Goal: Transaction & Acquisition: Download file/media

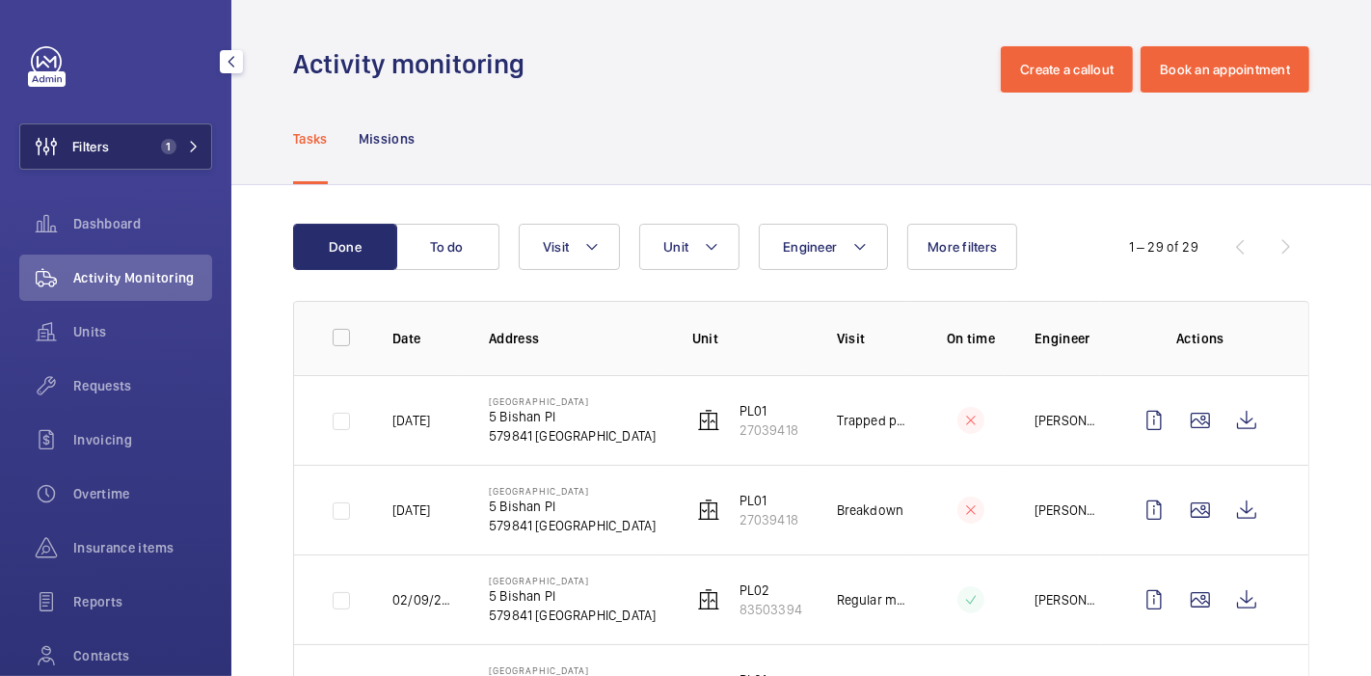
click at [162, 133] on button "Filters 1" at bounding box center [115, 146] width 193 height 46
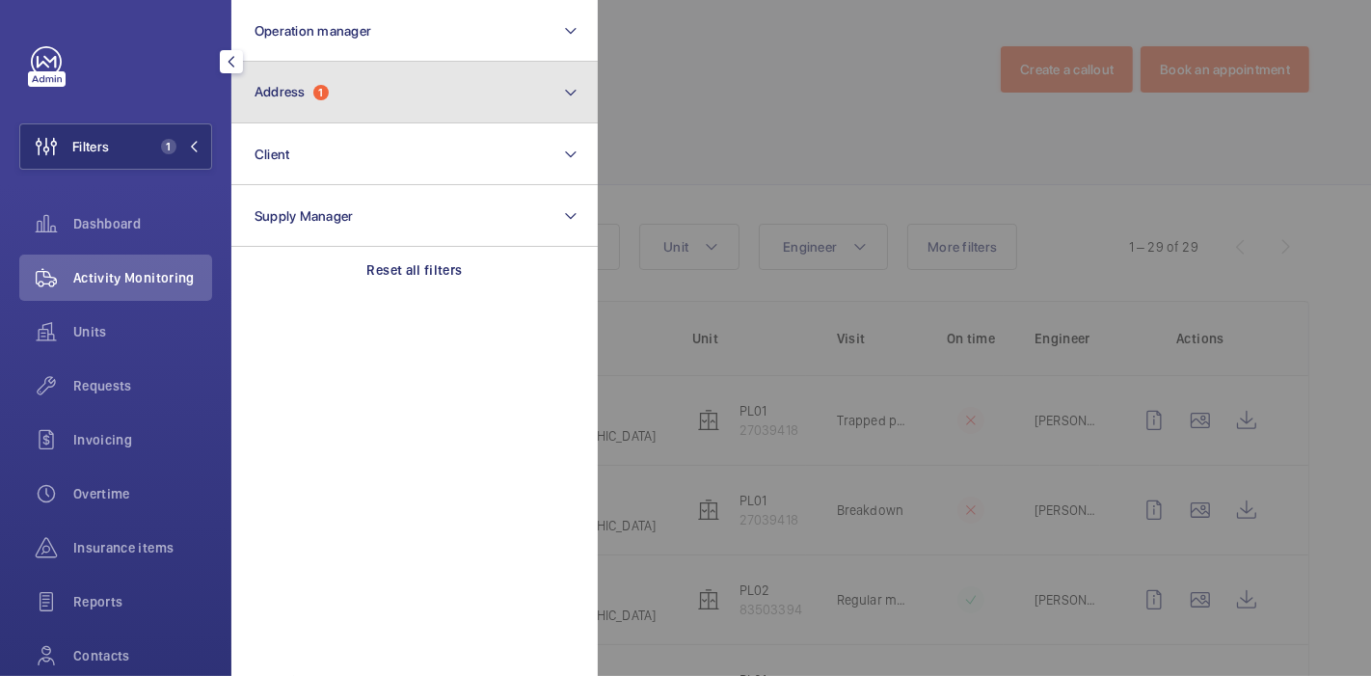
click at [331, 72] on button "Address 1" at bounding box center [414, 93] width 366 height 62
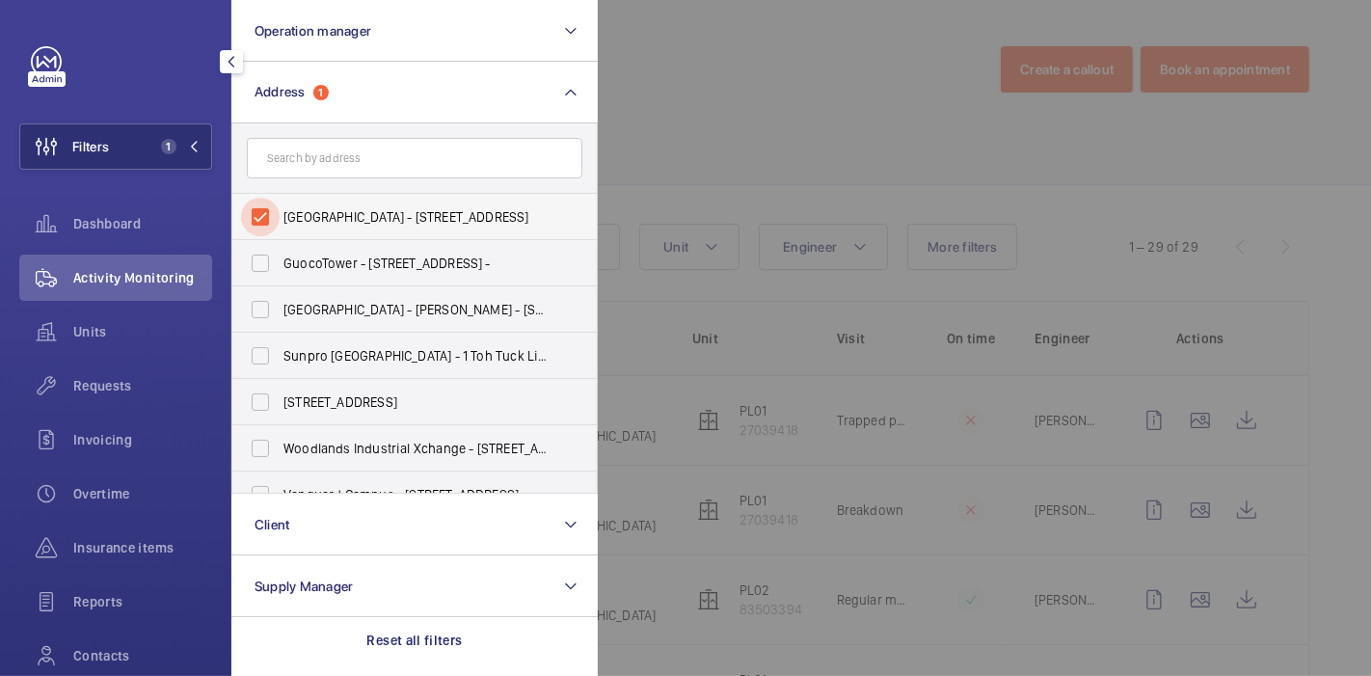
click at [278, 233] on input "[GEOGRAPHIC_DATA] - [STREET_ADDRESS]" at bounding box center [260, 217] width 39 height 39
checkbox input "false"
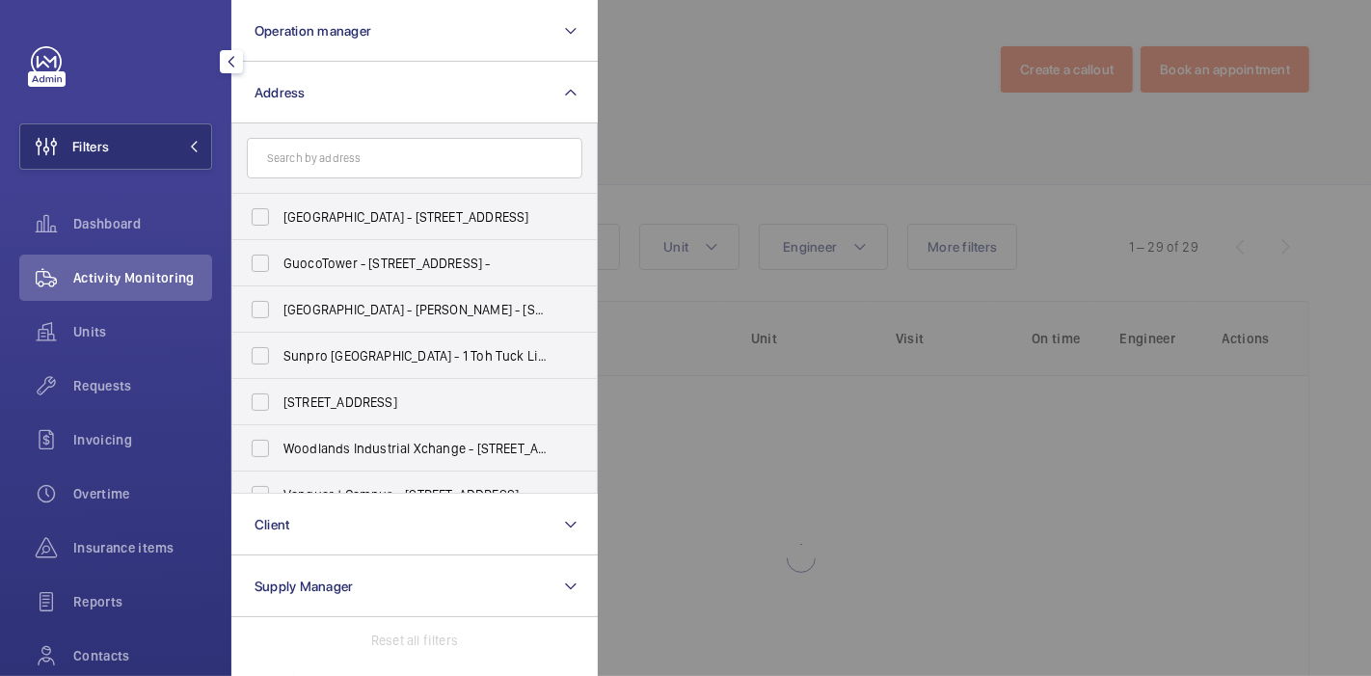
drag, startPoint x: 300, startPoint y: 136, endPoint x: 301, endPoint y: 162, distance: 26.0
click at [301, 162] on form at bounding box center [414, 158] width 364 height 70
click at [301, 162] on input "text" at bounding box center [415, 158] width 336 height 40
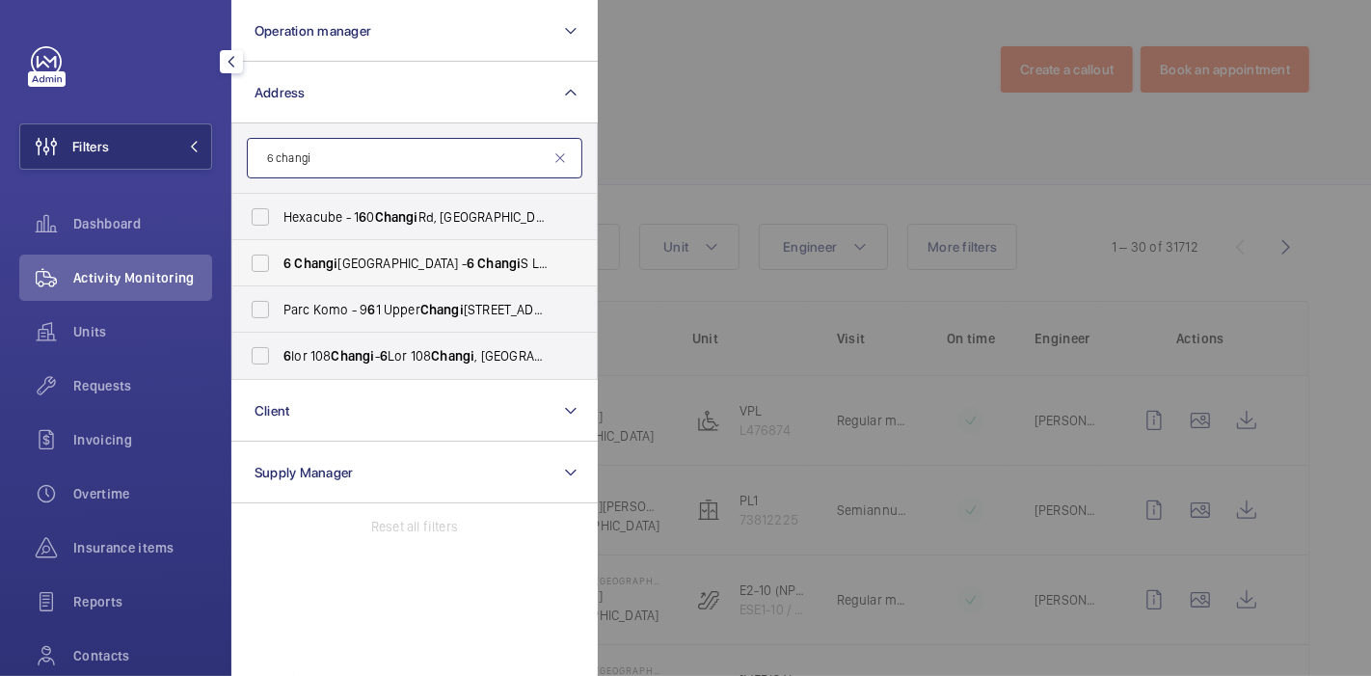
type input "6 changi"
click at [368, 248] on label "[STREET_ADDRESS]" at bounding box center [400, 263] width 336 height 46
click at [280, 248] on input "[STREET_ADDRESS]" at bounding box center [260, 263] width 39 height 39
checkbox input "true"
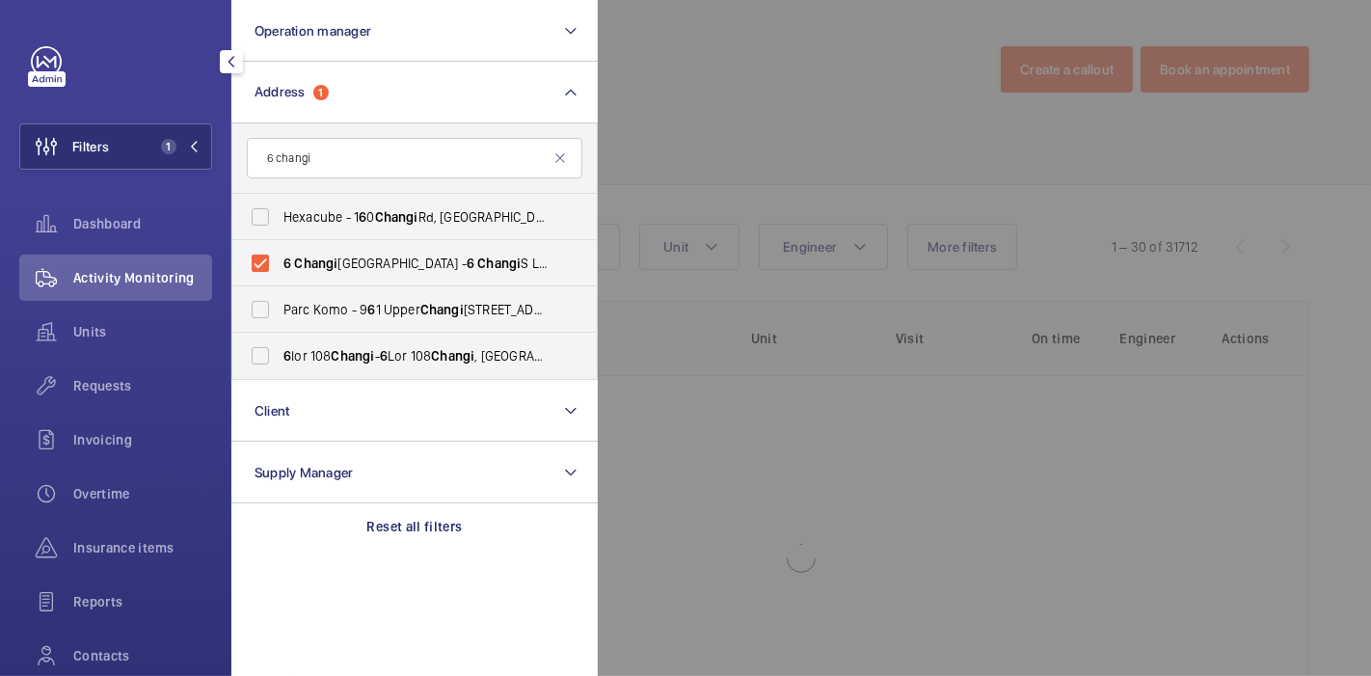
click at [702, 108] on div at bounding box center [1283, 338] width 1371 height 676
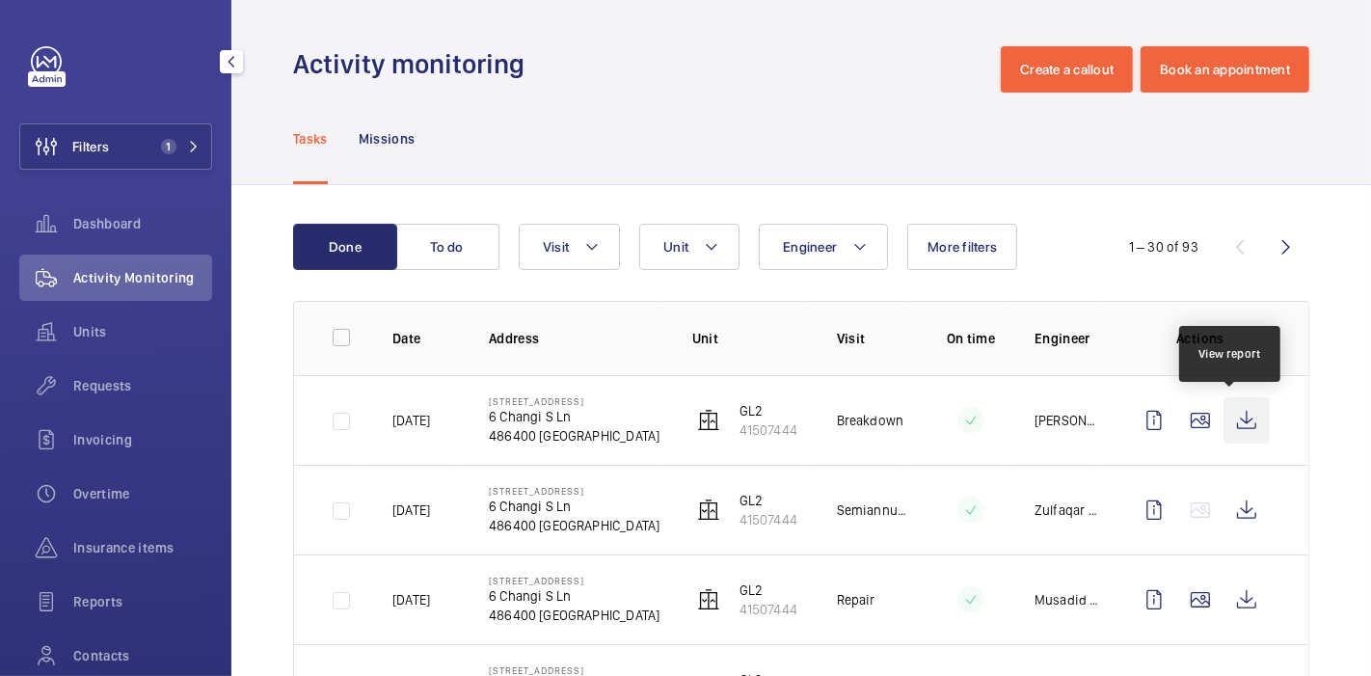
click at [1224, 429] on wm-front-icon-button at bounding box center [1247, 420] width 46 height 46
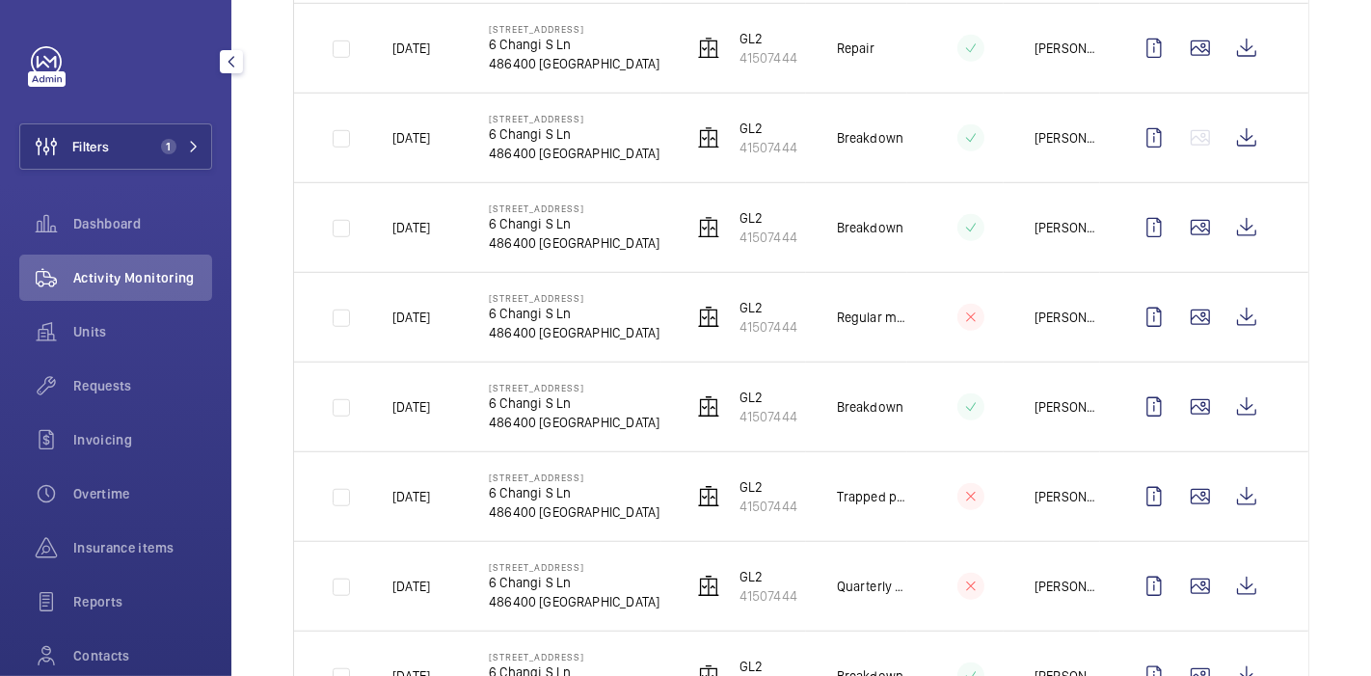
scroll to position [148, 0]
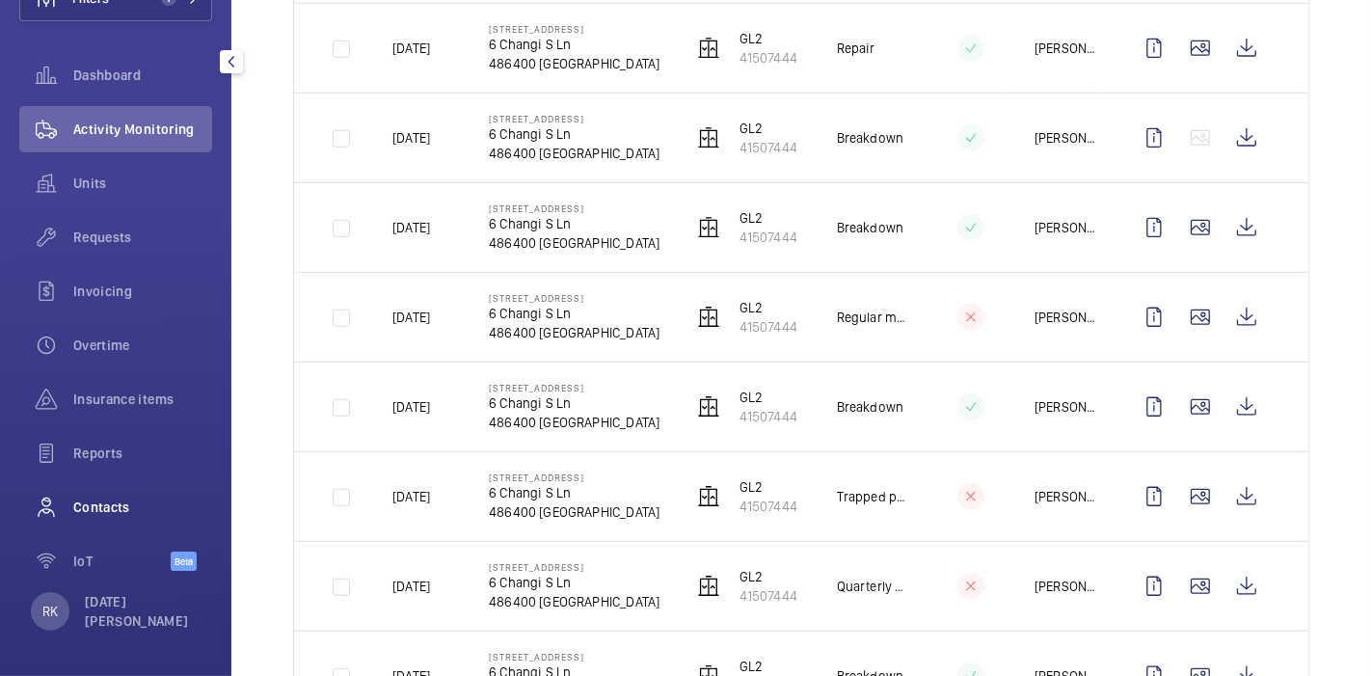
click at [84, 511] on span "Contacts" at bounding box center [142, 507] width 139 height 19
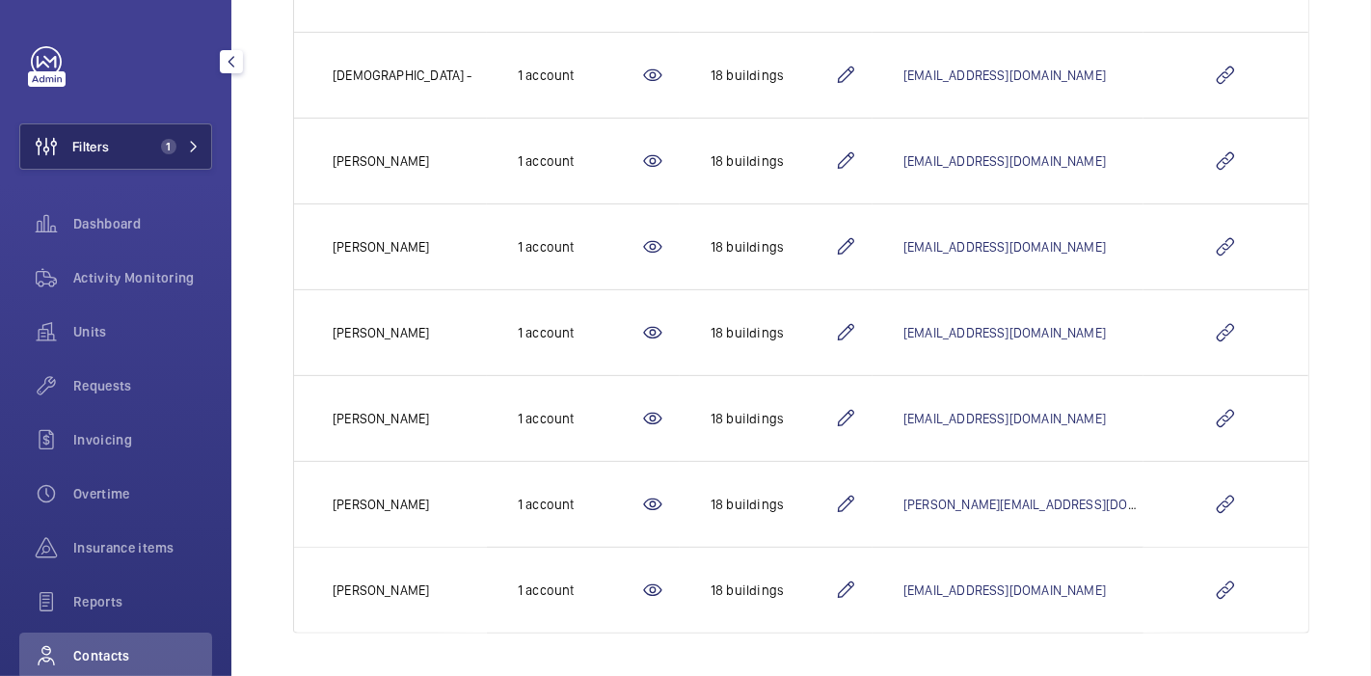
click at [132, 138] on button "Filters 1" at bounding box center [115, 146] width 193 height 46
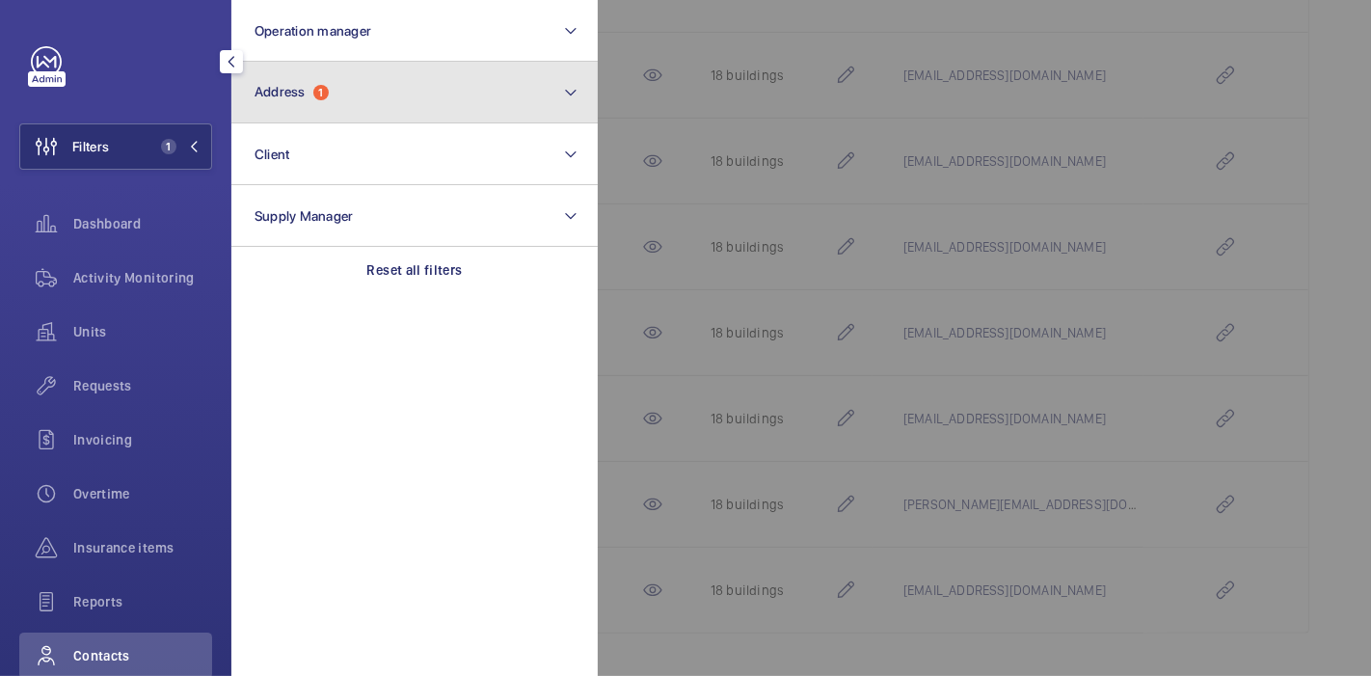
click at [347, 83] on button "Address 1" at bounding box center [414, 93] width 366 height 62
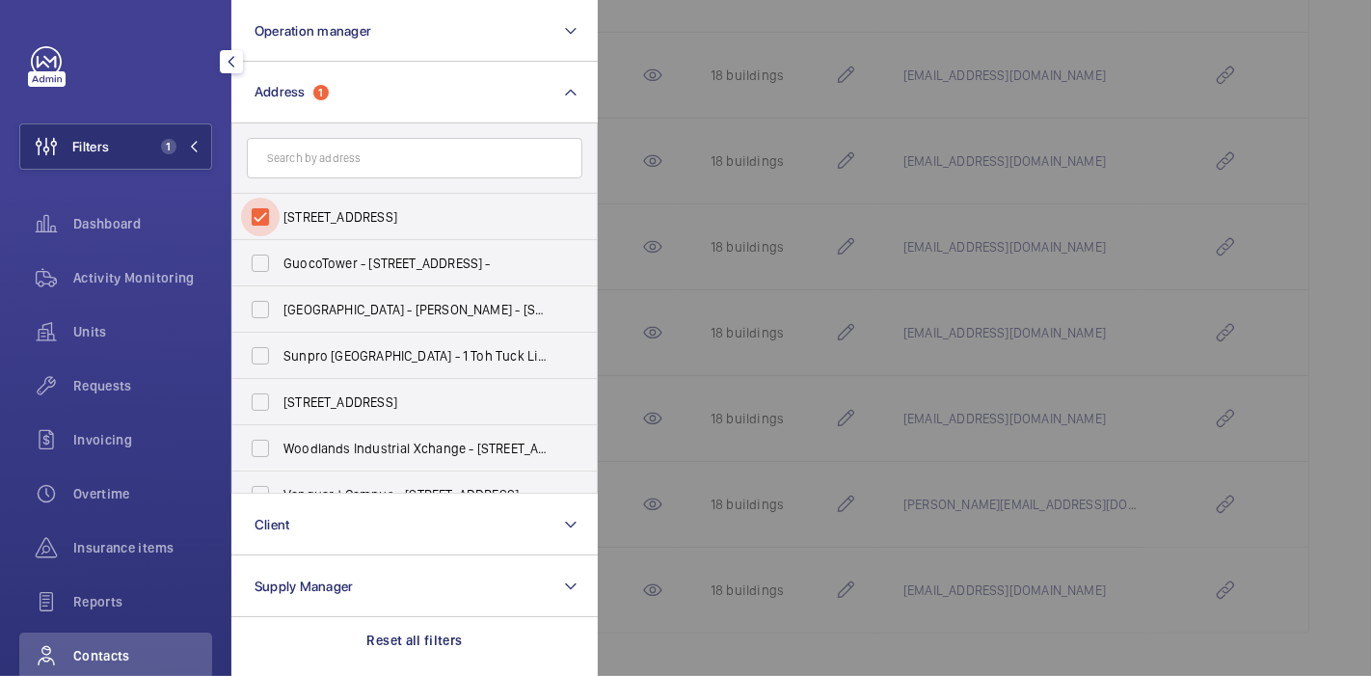
click at [269, 216] on input "[STREET_ADDRESS]" at bounding box center [260, 217] width 39 height 39
checkbox input "false"
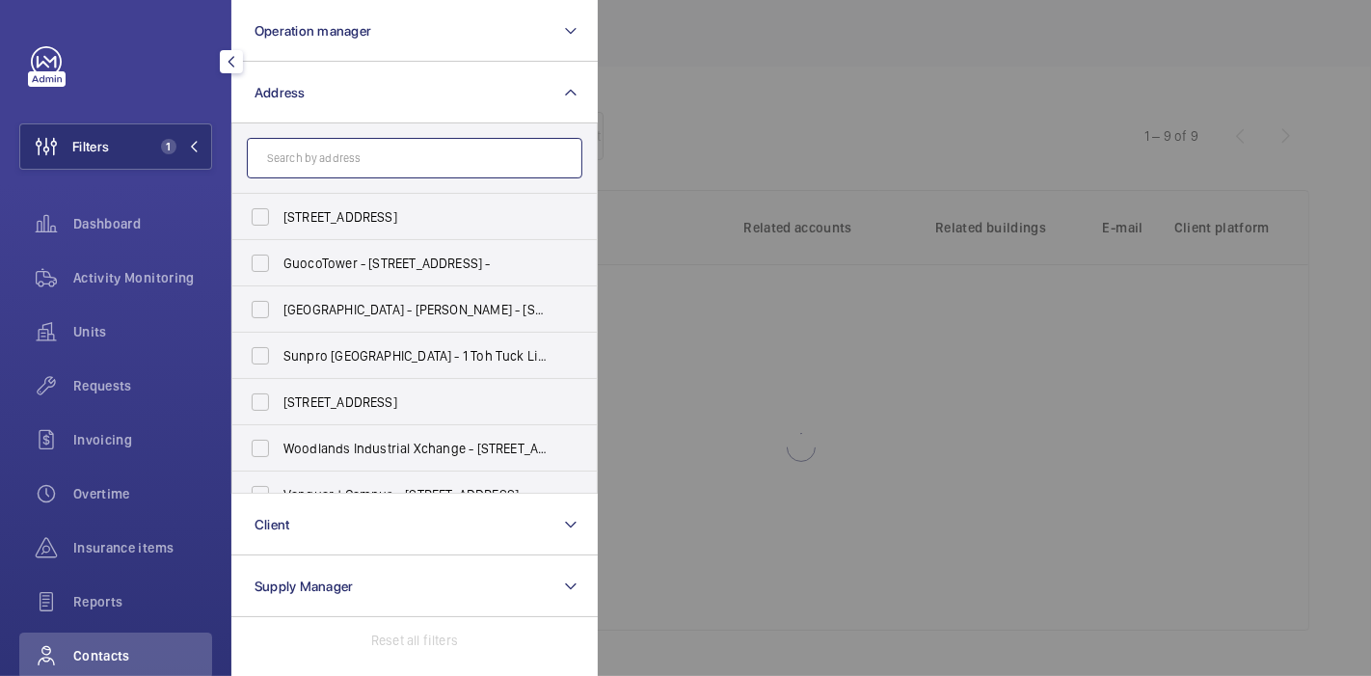
scroll to position [465, 0]
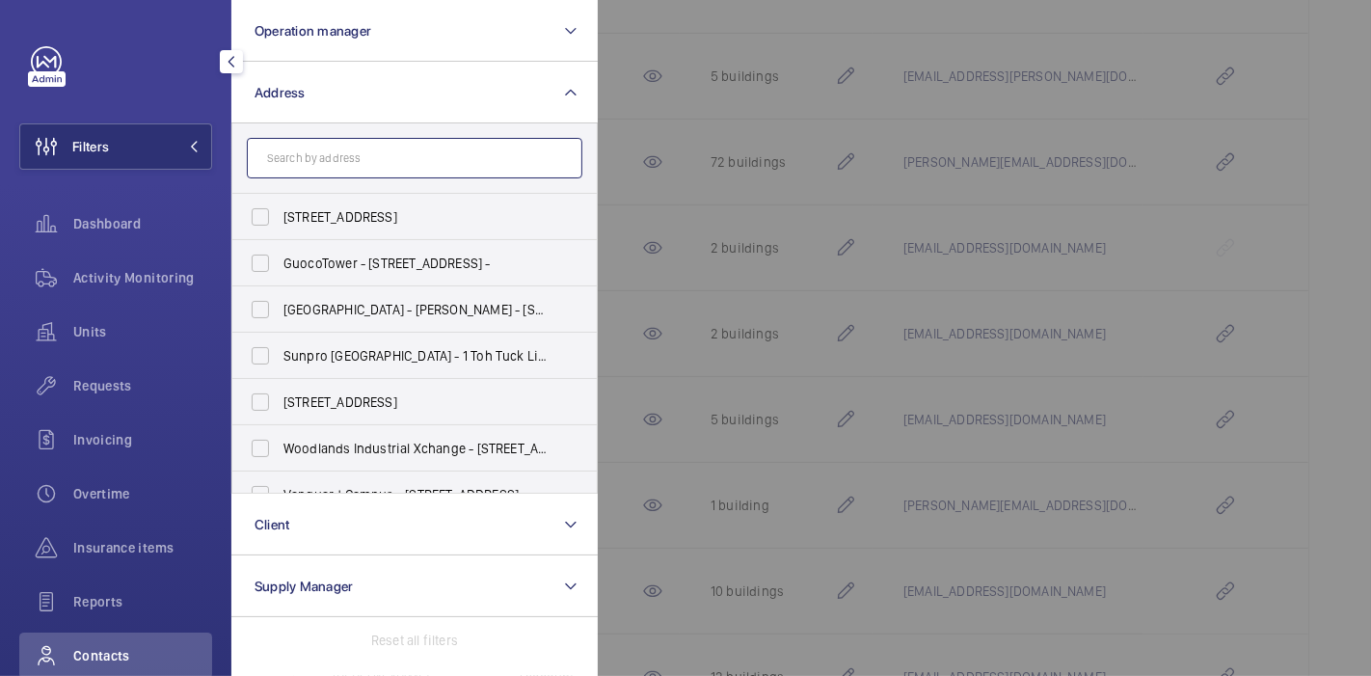
click at [325, 143] on input "text" at bounding box center [415, 158] width 336 height 40
type input "dou [PERSON_NAME]"
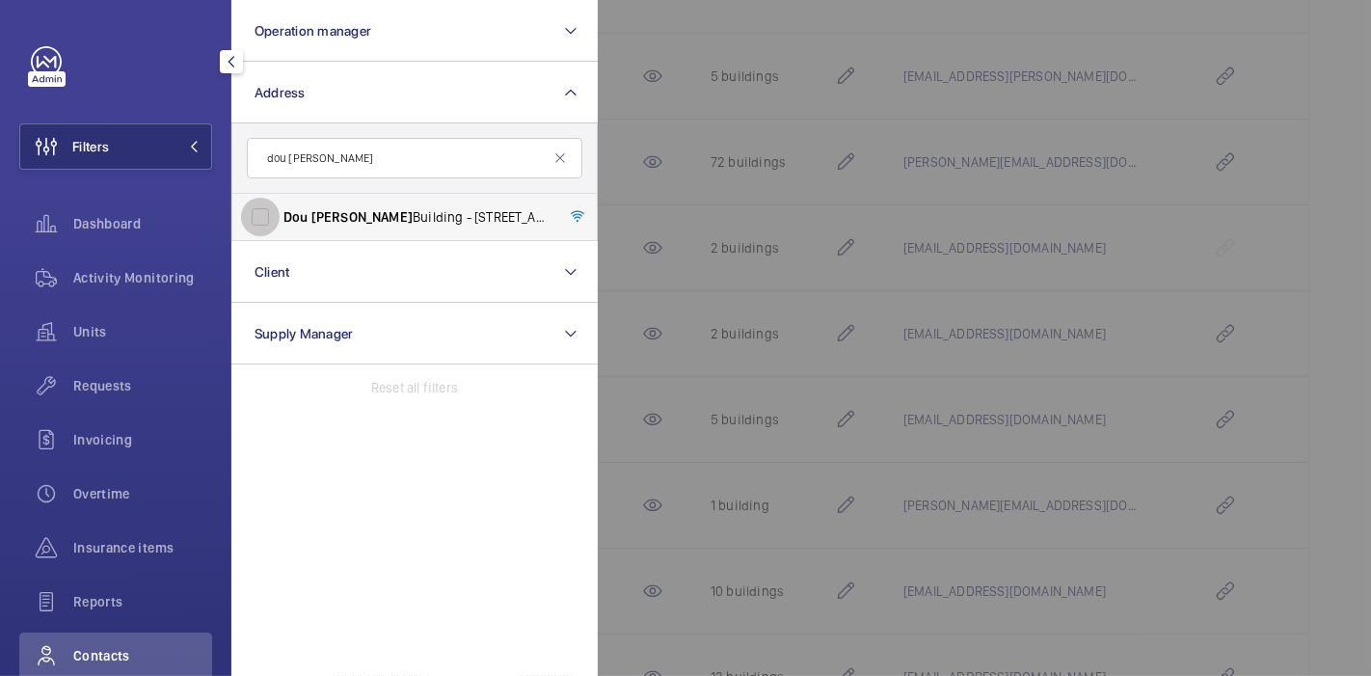
click at [275, 216] on input "[GEOGRAPHIC_DATA][PERSON_NAME] - [STREET_ADDRESS]" at bounding box center [260, 217] width 39 height 39
checkbox input "true"
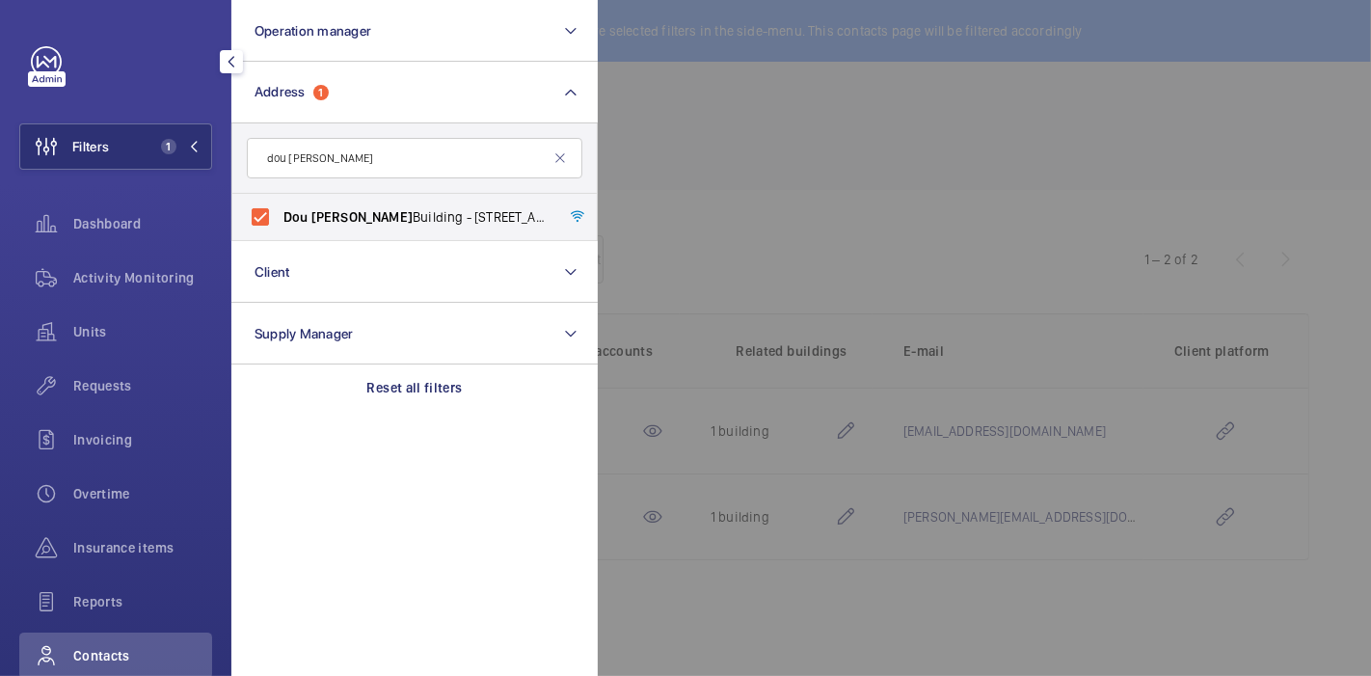
click at [683, 93] on div at bounding box center [1283, 338] width 1371 height 676
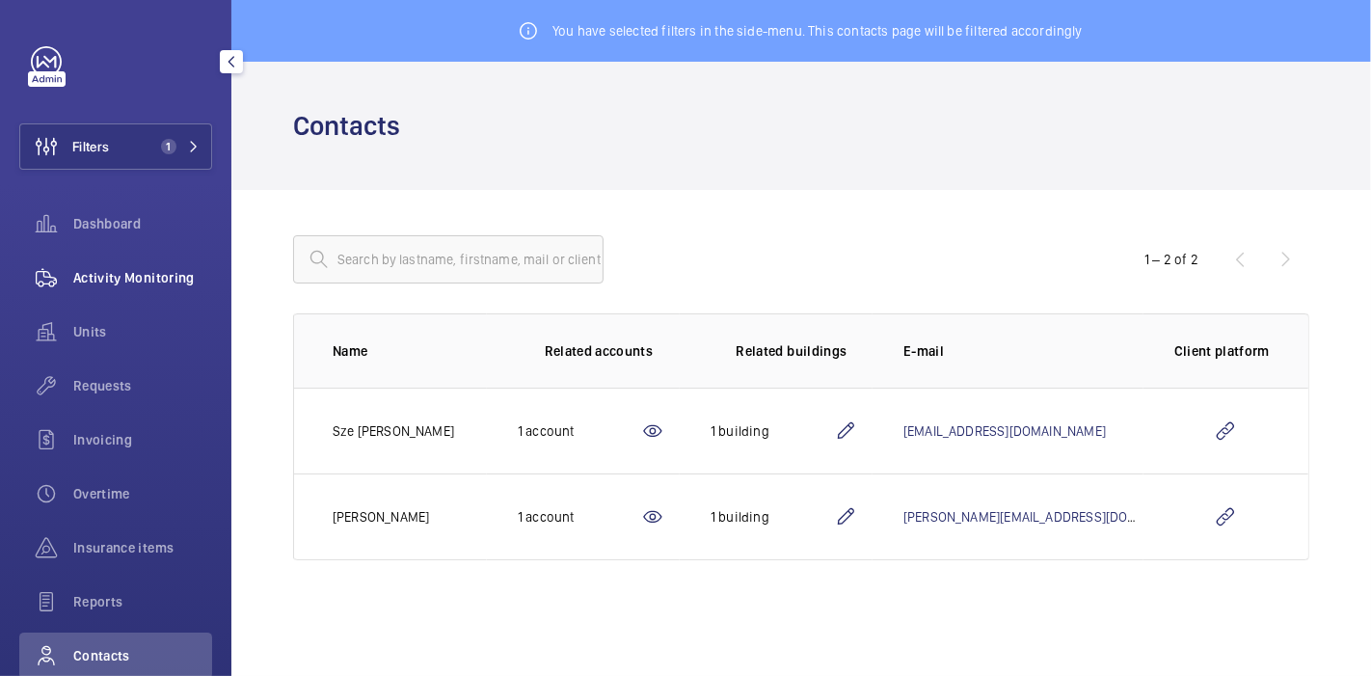
click at [123, 266] on div "Activity Monitoring" at bounding box center [115, 278] width 193 height 46
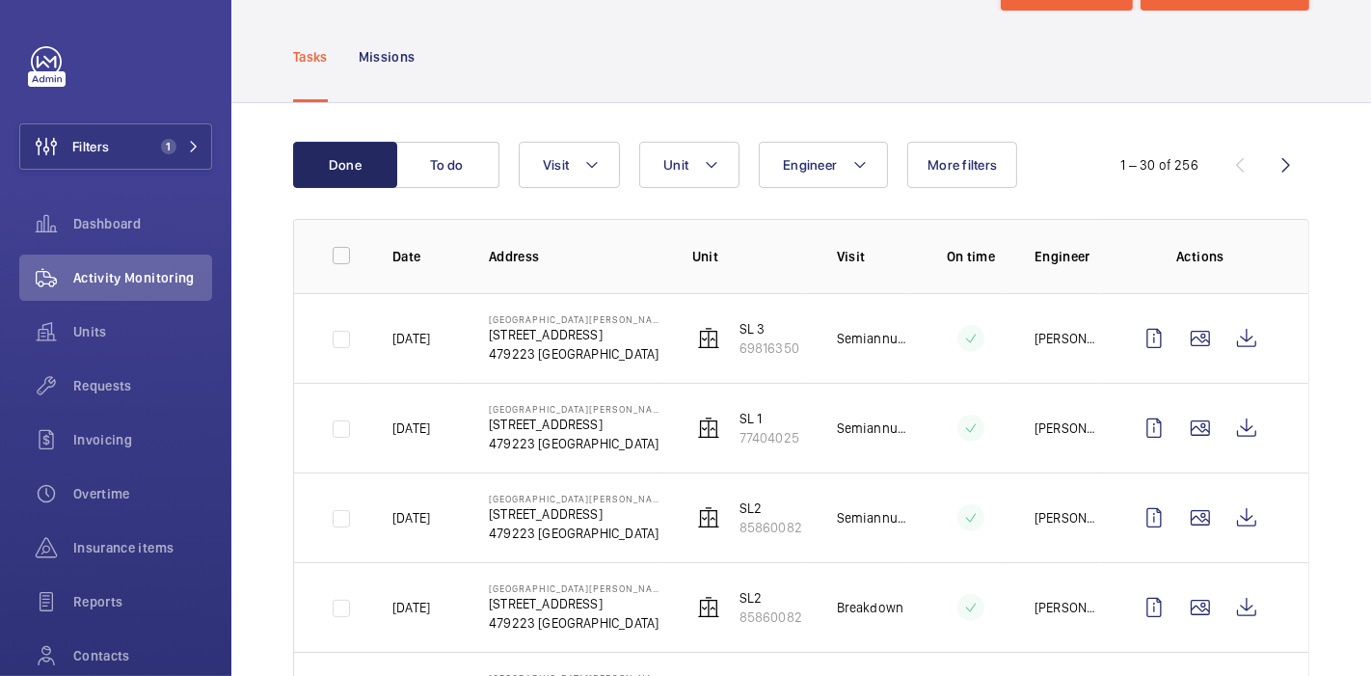
scroll to position [79, 0]
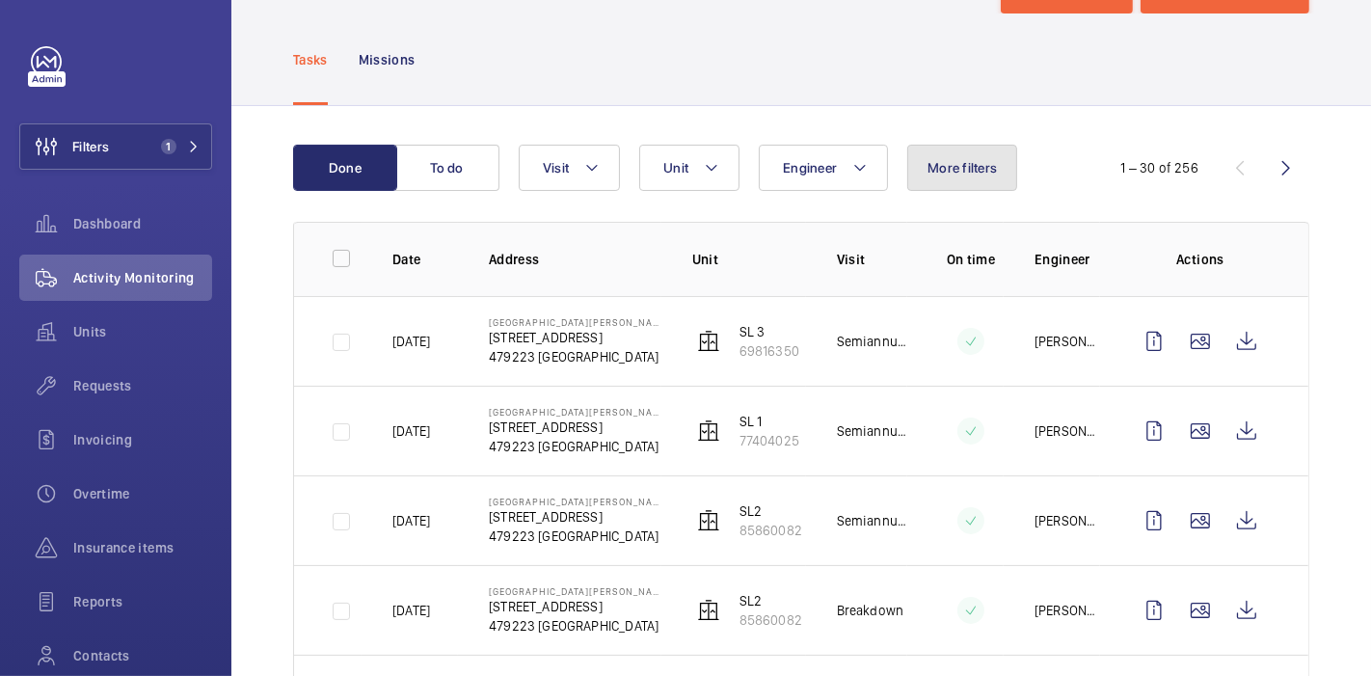
click at [1002, 165] on button "More filters" at bounding box center [962, 168] width 110 height 46
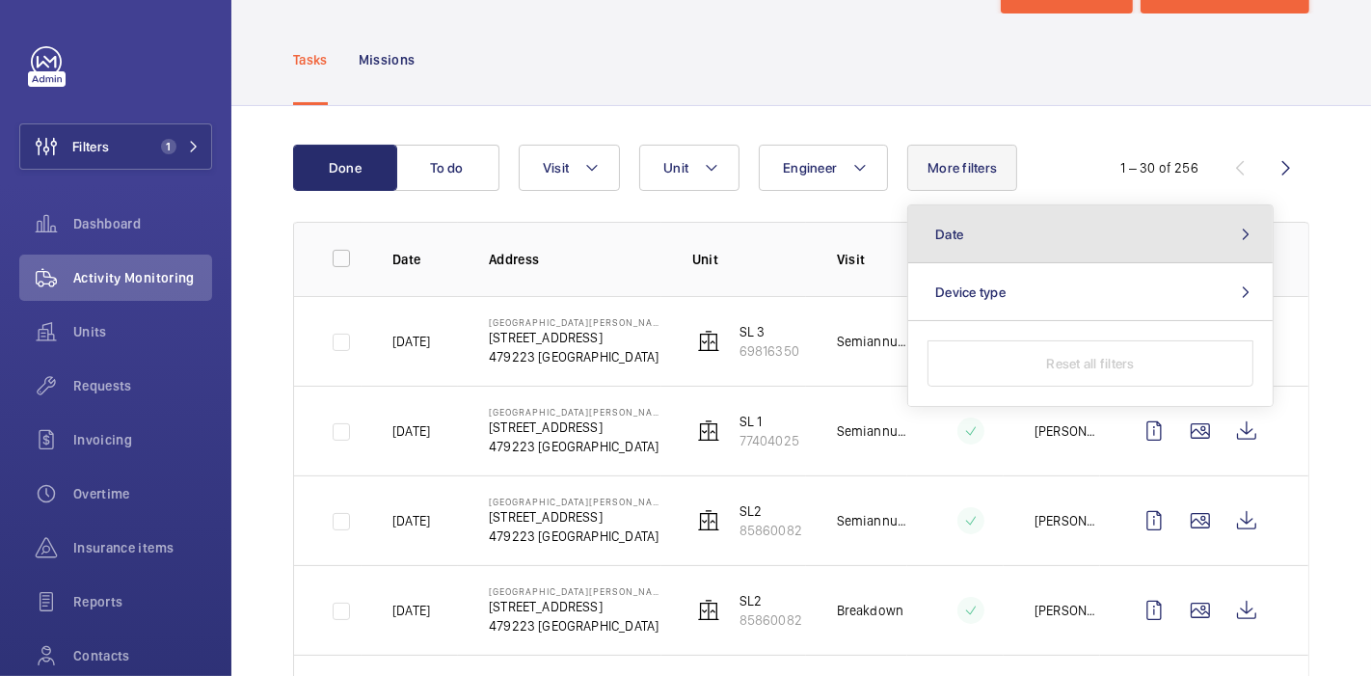
click at [1191, 249] on button "Date" at bounding box center [1090, 234] width 364 height 58
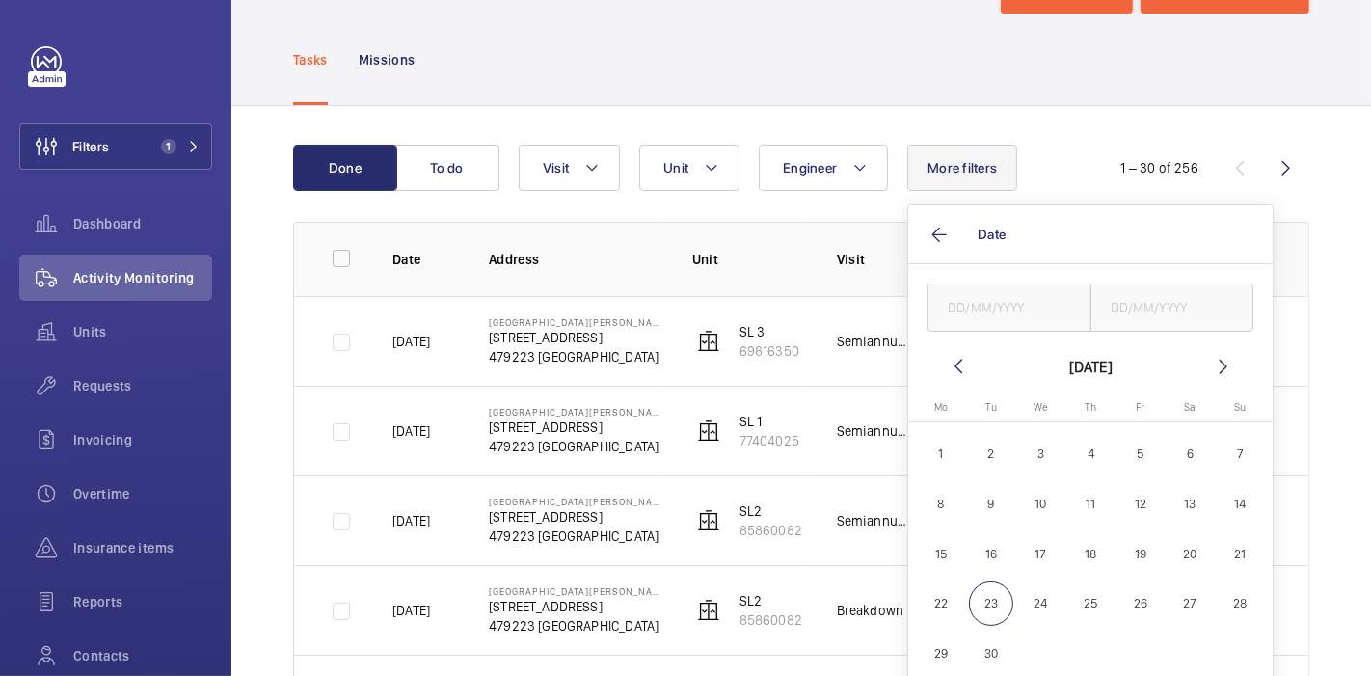
click at [949, 455] on span "1" at bounding box center [941, 454] width 45 height 45
type input "[DATE]"
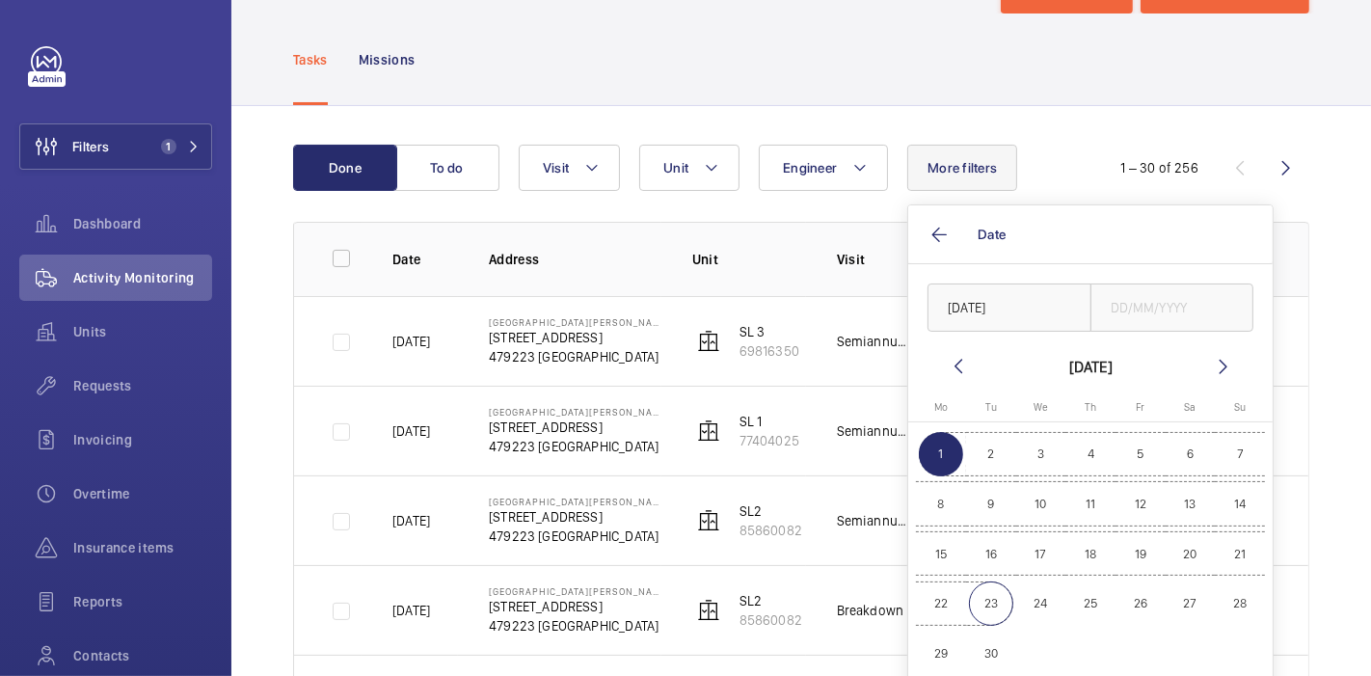
click at [985, 609] on span "23" at bounding box center [991, 603] width 45 height 45
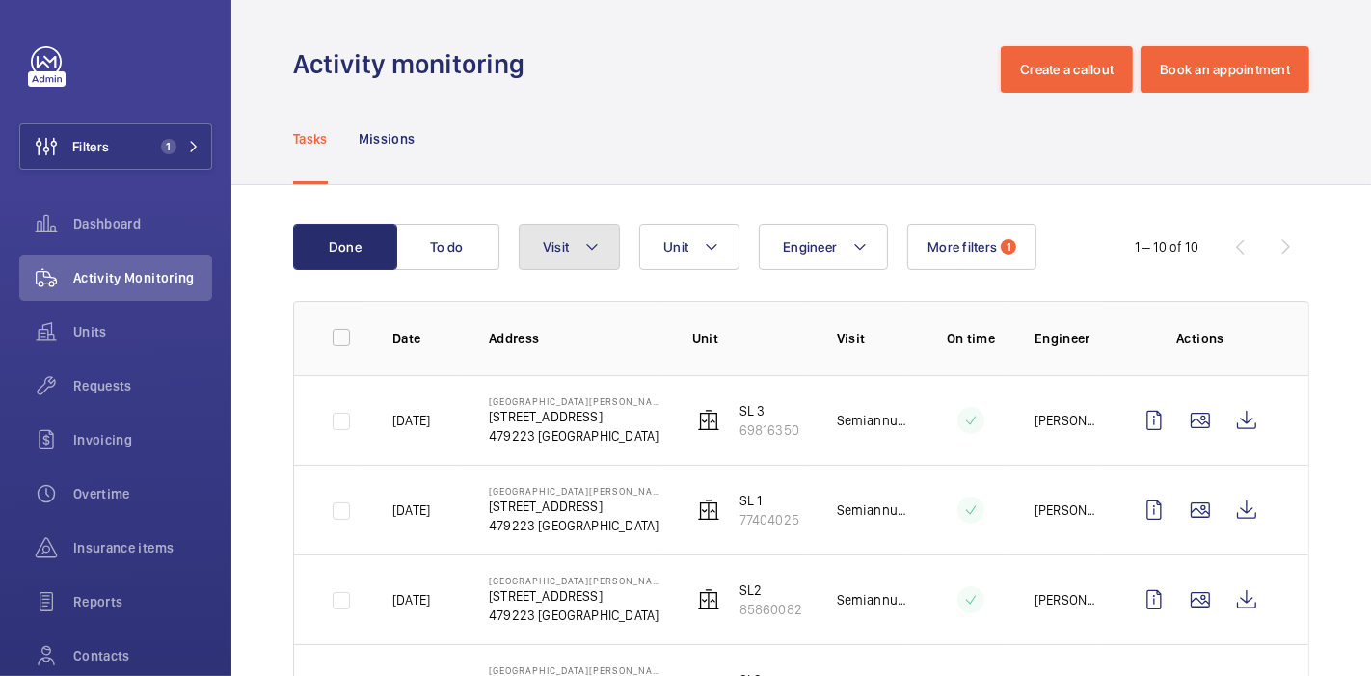
click at [604, 261] on button "Visit" at bounding box center [569, 247] width 101 height 46
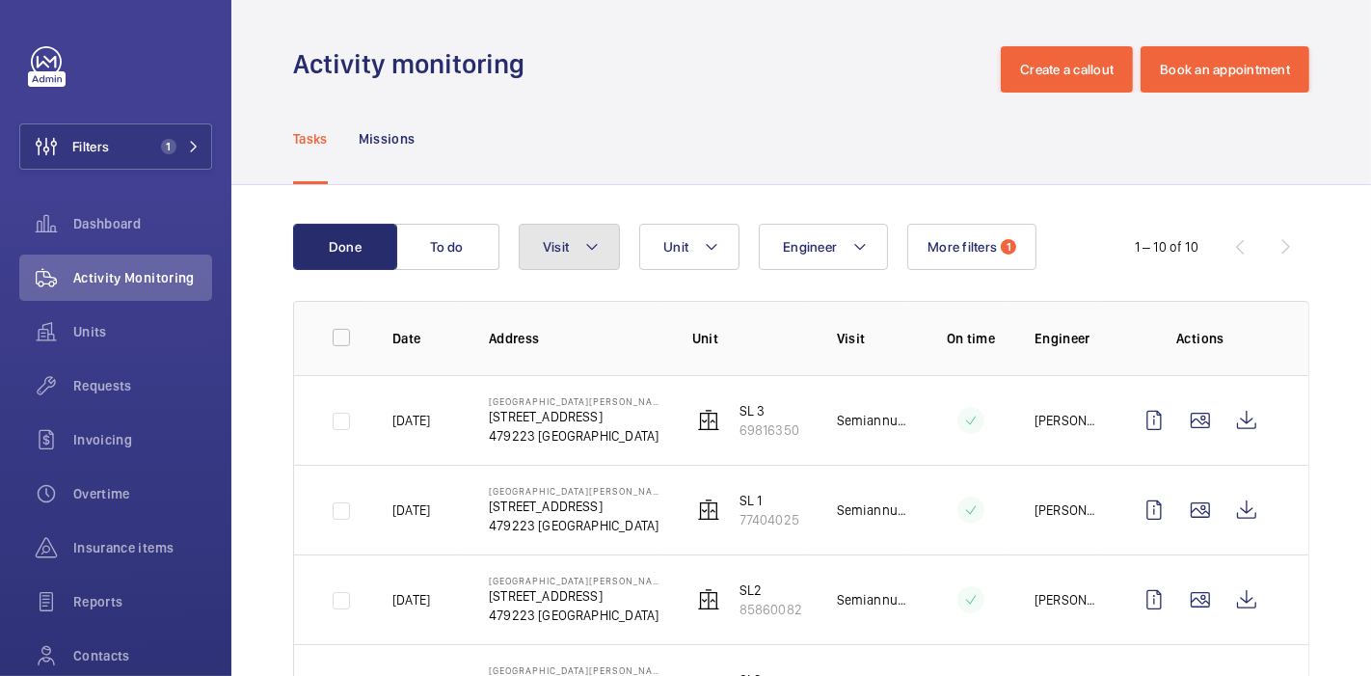
click at [589, 262] on button "Visit" at bounding box center [569, 247] width 101 height 46
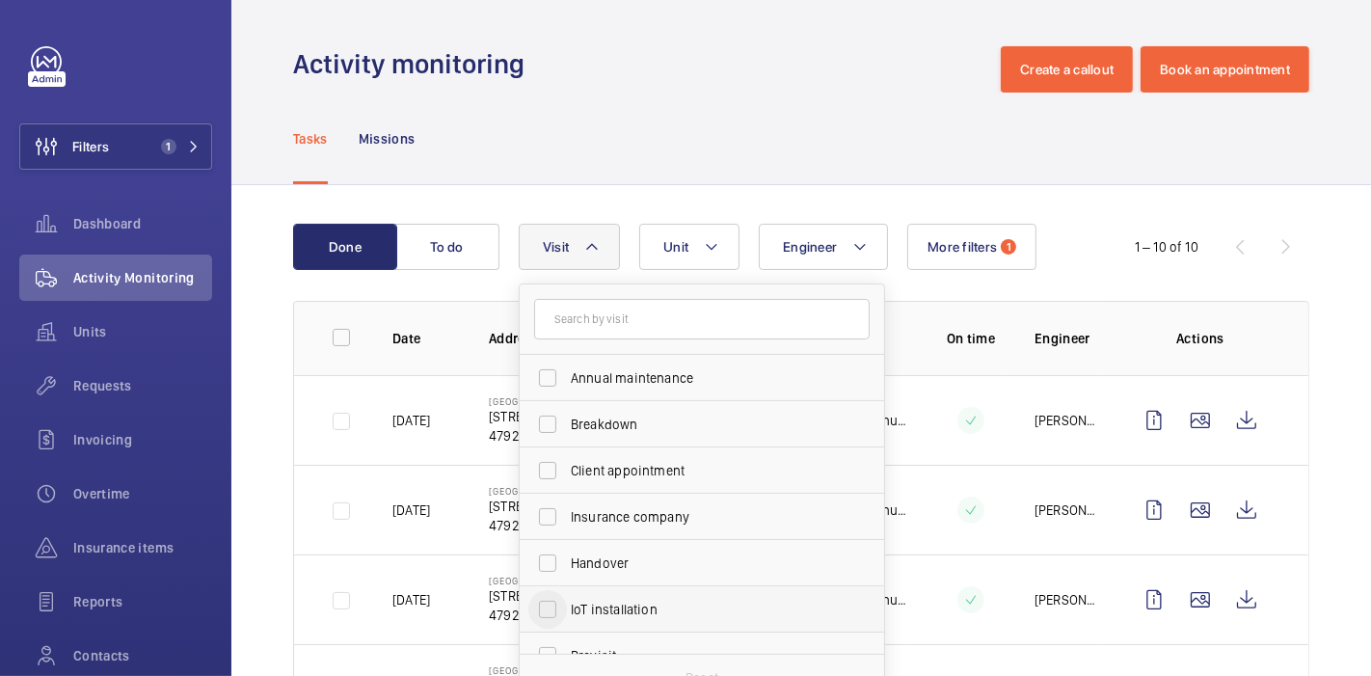
scroll to position [278, 0]
click at [553, 622] on input "Semiannual maintenance" at bounding box center [547, 609] width 39 height 39
checkbox input "true"
click at [278, 513] on div "Done To do Engineer Unit Visit 1 Annual maintenance Breakdown Client appointmen…" at bounding box center [801, 438] width 1140 height 506
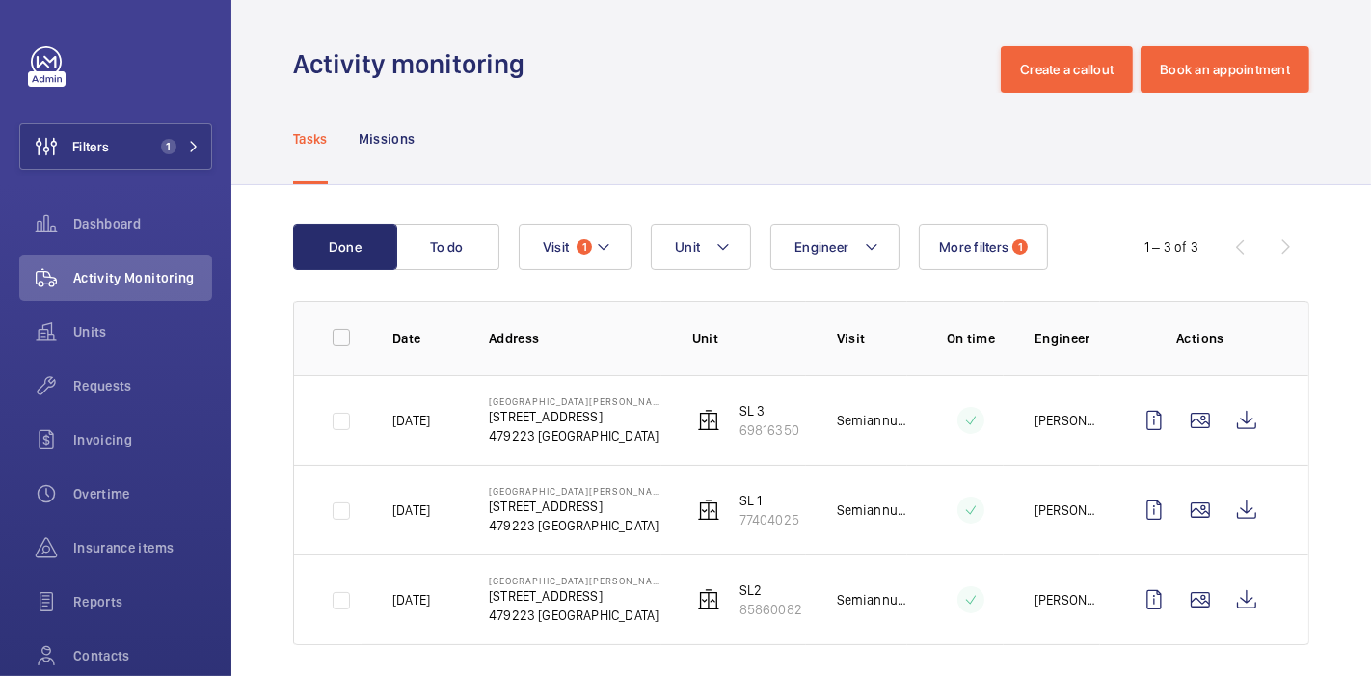
scroll to position [13, 0]
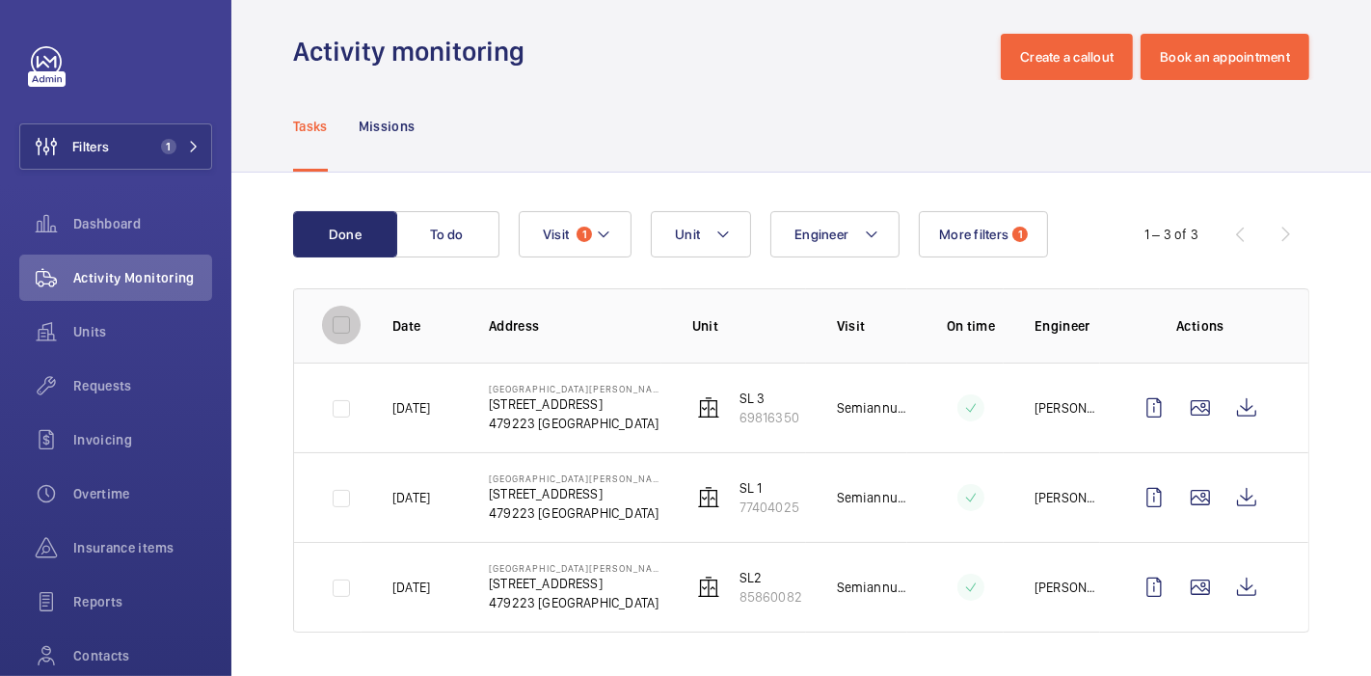
click at [341, 320] on input "checkbox" at bounding box center [341, 325] width 39 height 39
checkbox input "true"
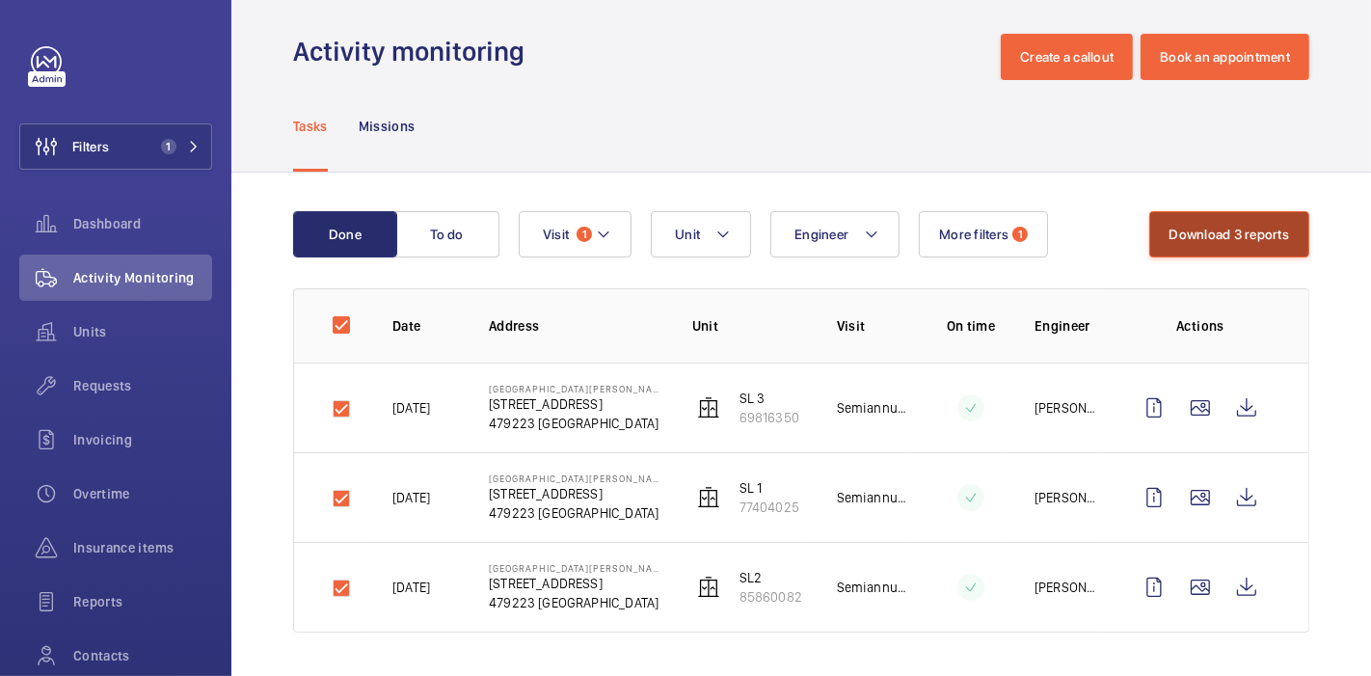
click at [1209, 230] on button "Download 3 reports" at bounding box center [1229, 234] width 161 height 46
